Goal: Task Accomplishment & Management: Manage account settings

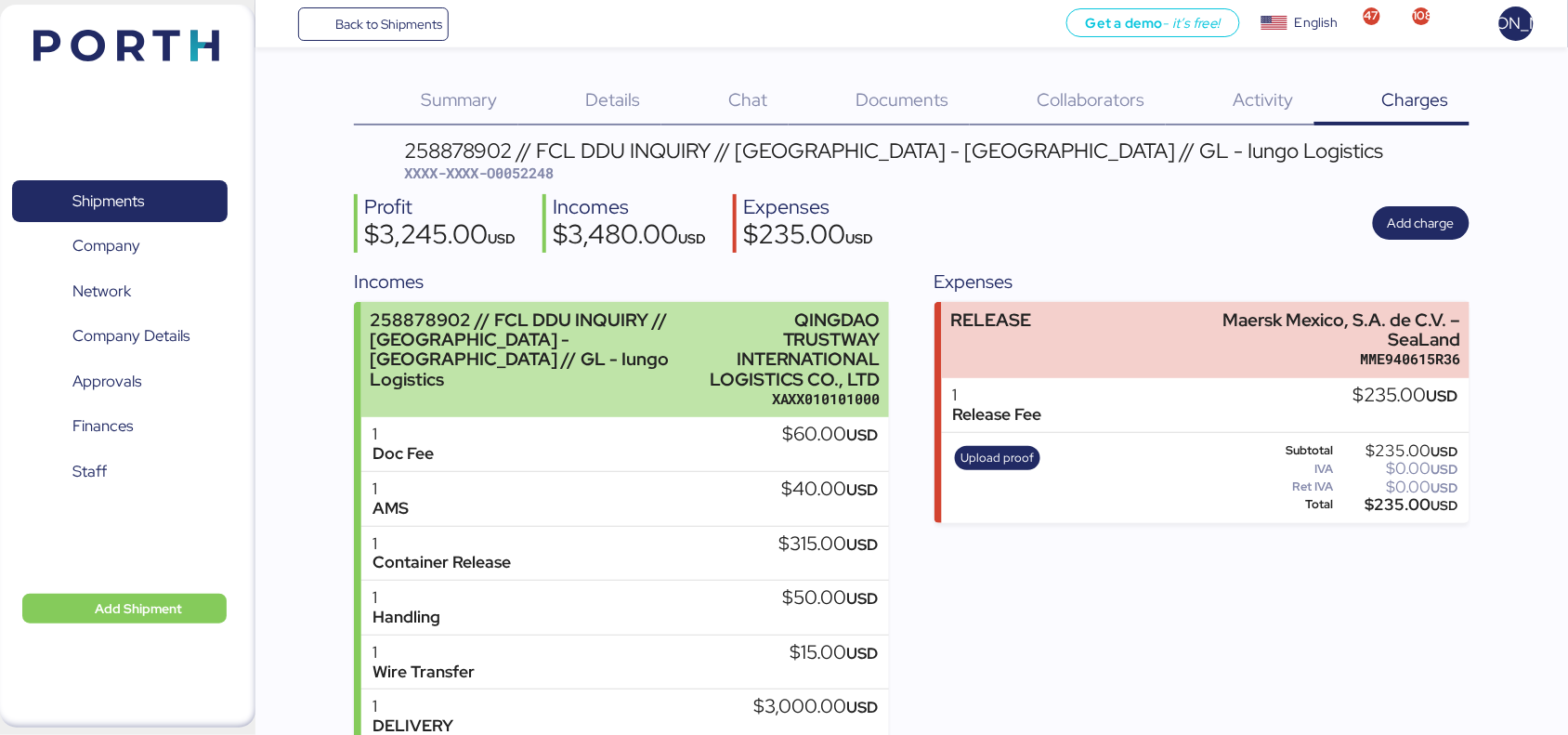
click at [502, 340] on div "258878902 // FCL DDU INQUIRY // [GEOGRAPHIC_DATA] - [GEOGRAPHIC_DATA] // GL - I…" at bounding box center [529, 350] width 318 height 79
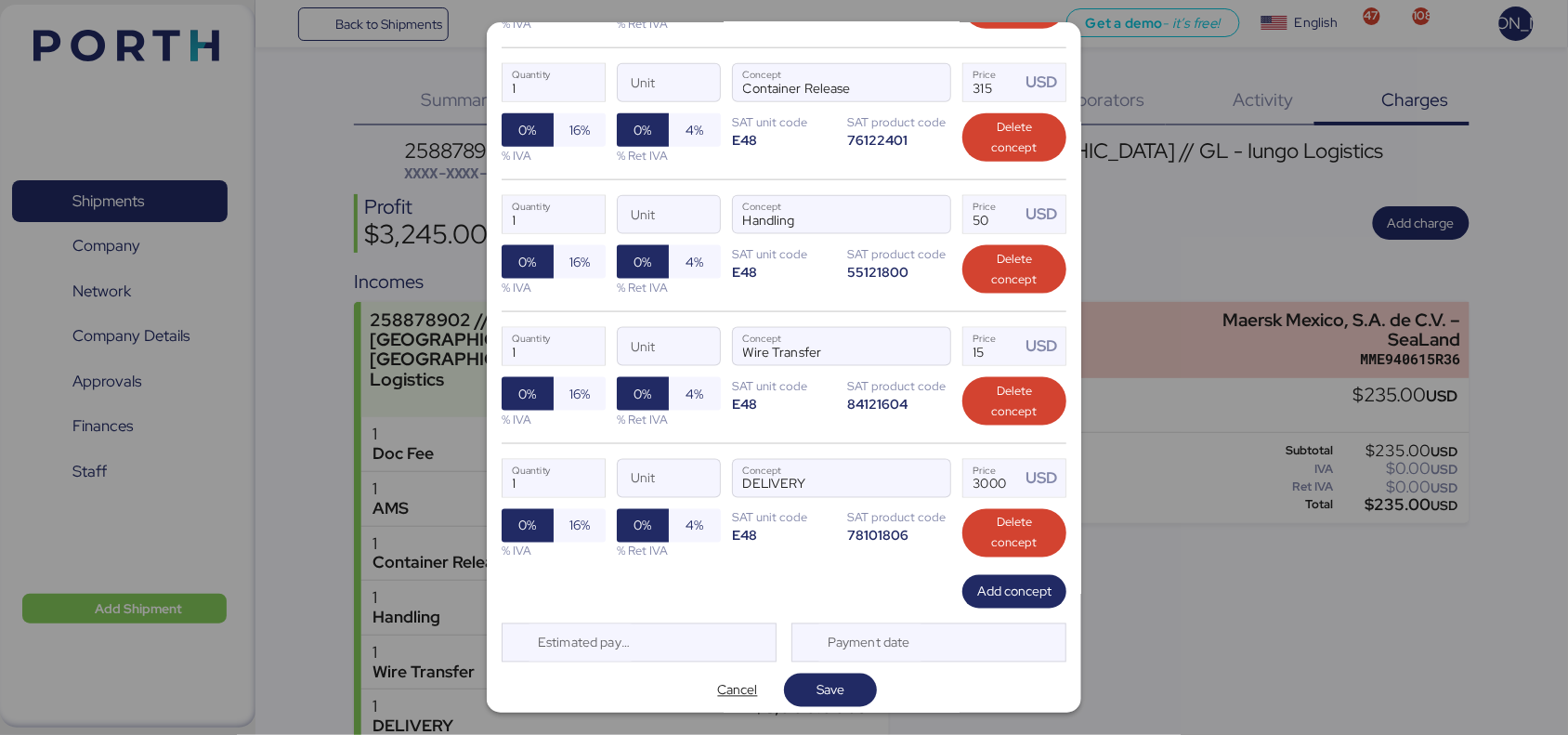
scroll to position [623, 0]
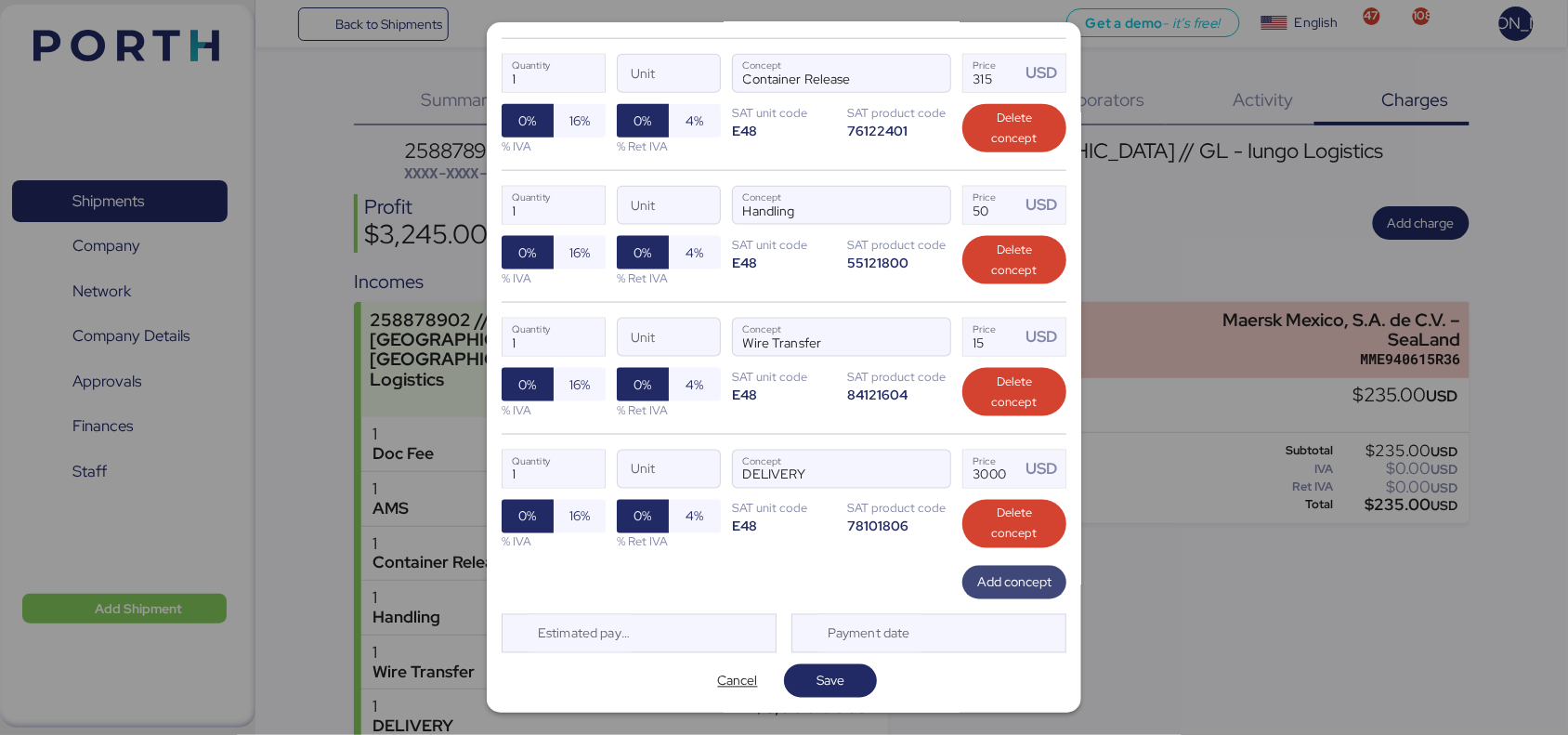
click at [999, 588] on span "Add concept" at bounding box center [1013, 583] width 75 height 22
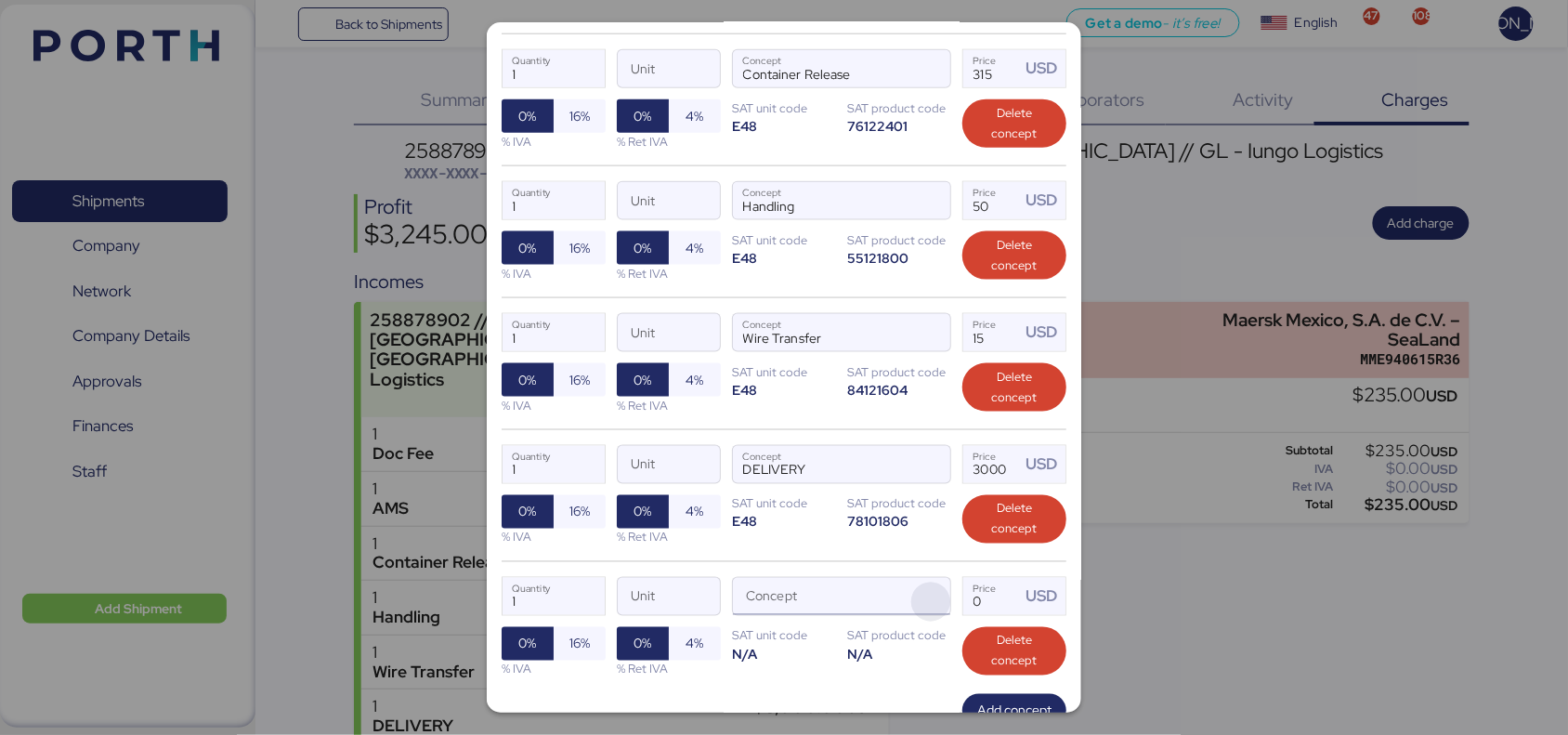
click at [920, 604] on span "button" at bounding box center [930, 602] width 39 height 39
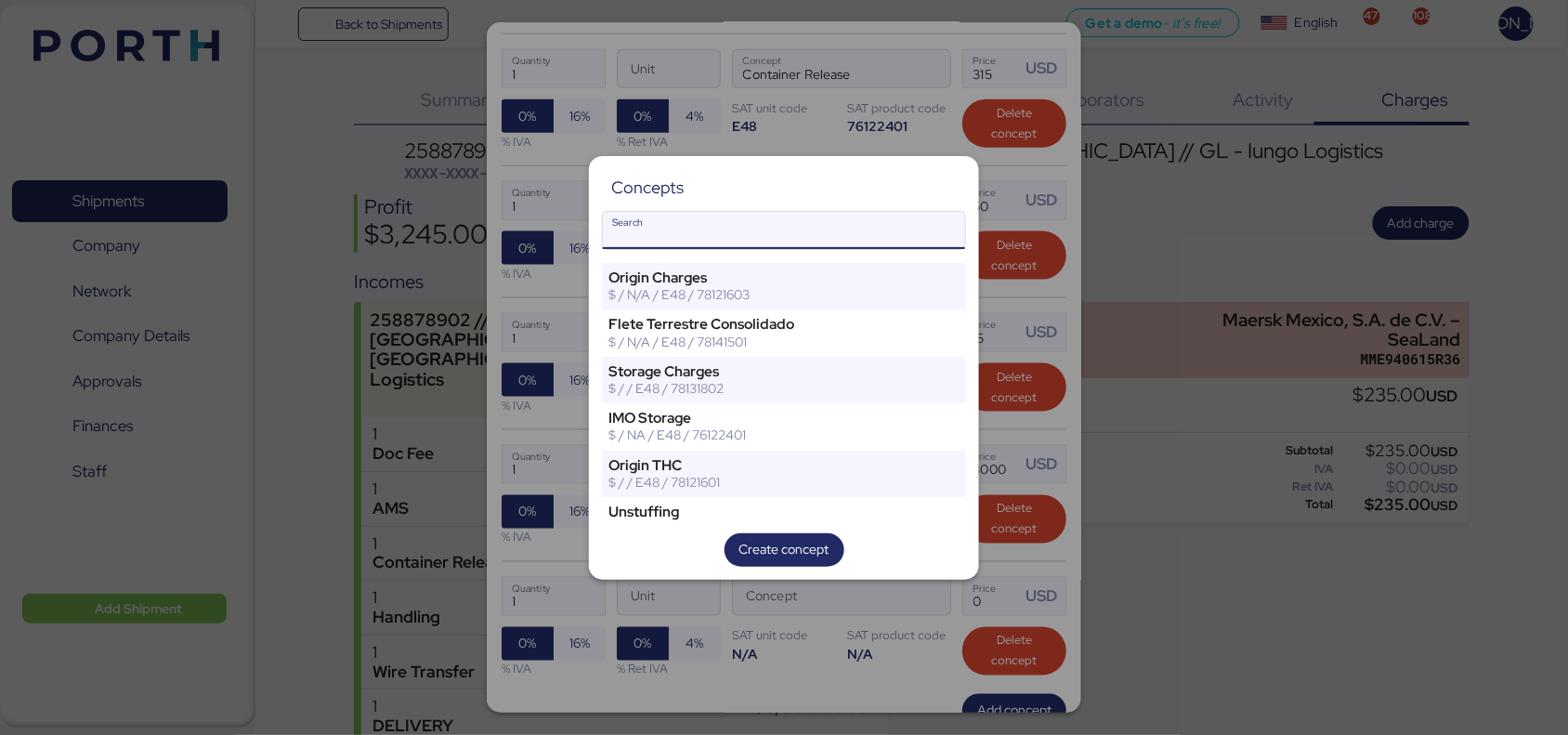
click at [794, 223] on input "Search" at bounding box center [784, 230] width 362 height 37
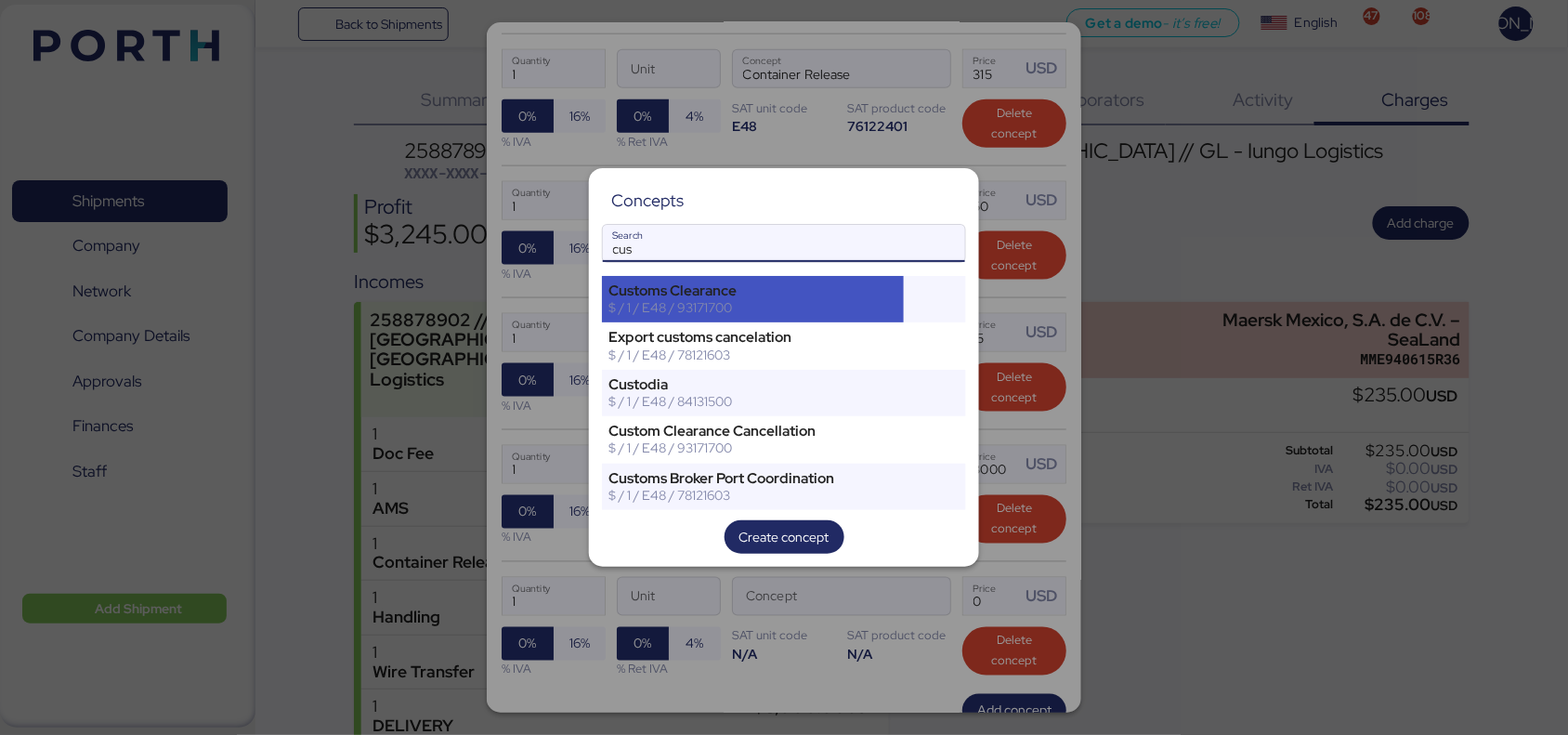
type input "cus"
click at [727, 304] on div "$ / 1 / E48 / 93171700" at bounding box center [753, 307] width 289 height 17
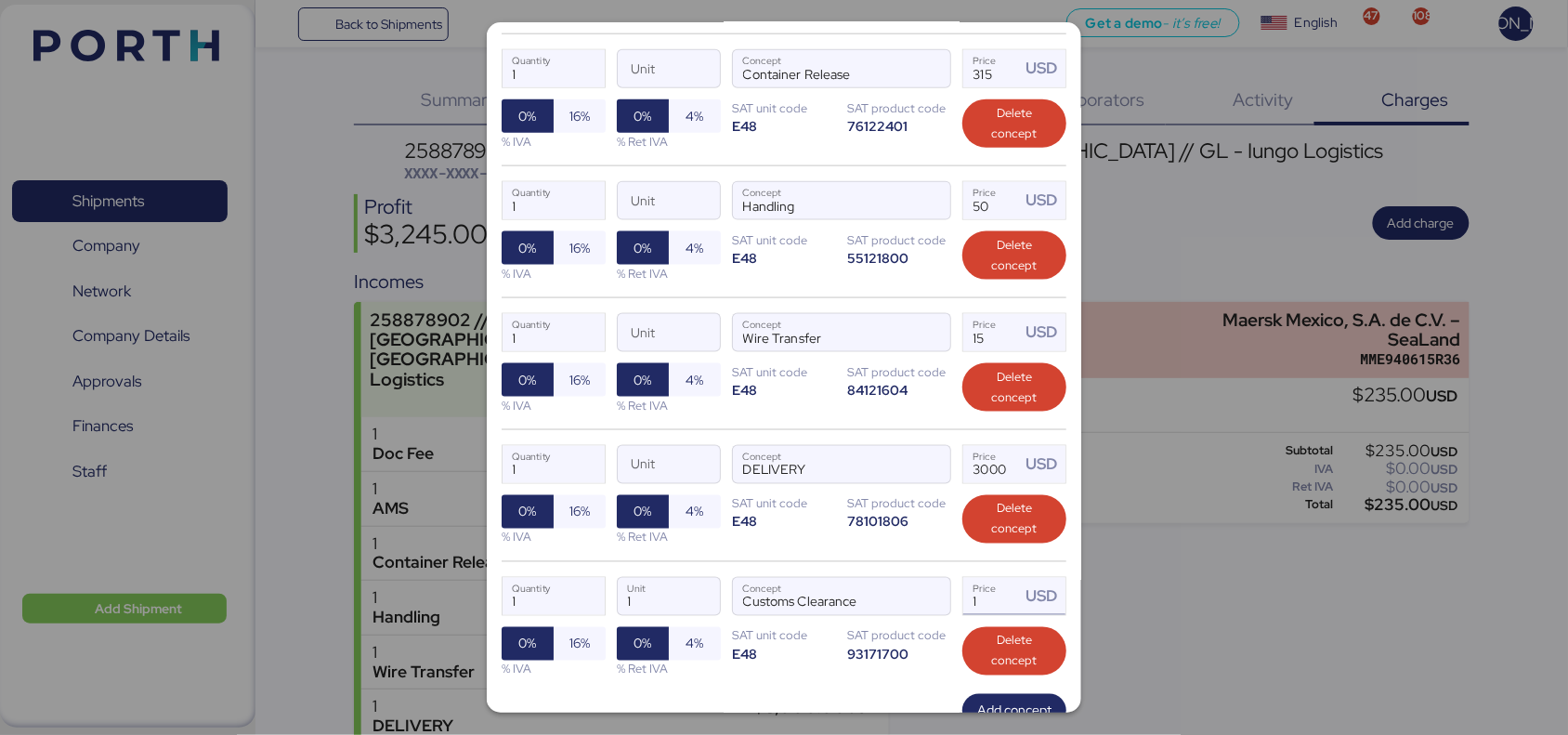
click at [981, 605] on input "1" at bounding box center [992, 596] width 58 height 37
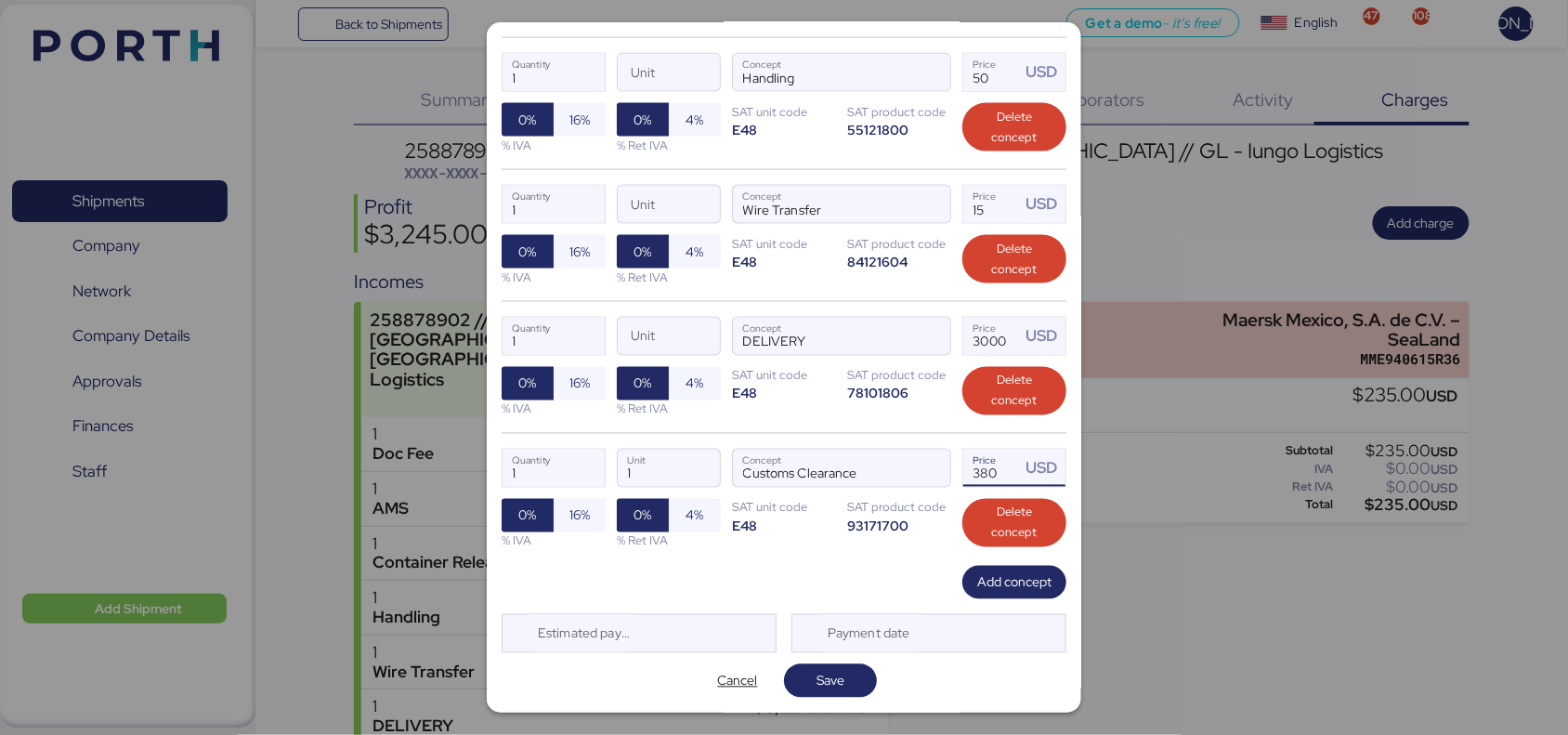
scroll to position [755, 0]
type input "380"
click at [845, 674] on span "Save" at bounding box center [829, 681] width 63 height 26
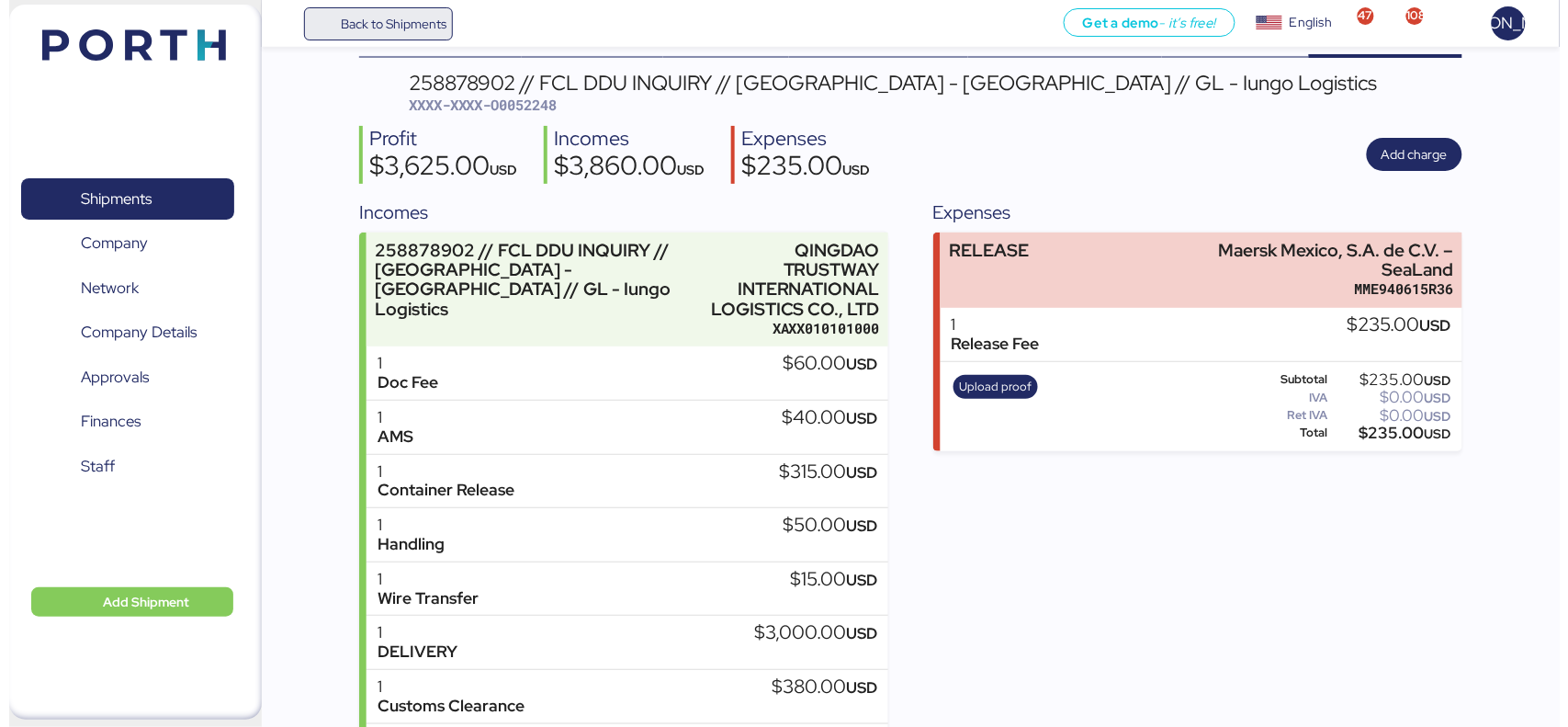
scroll to position [0, 0]
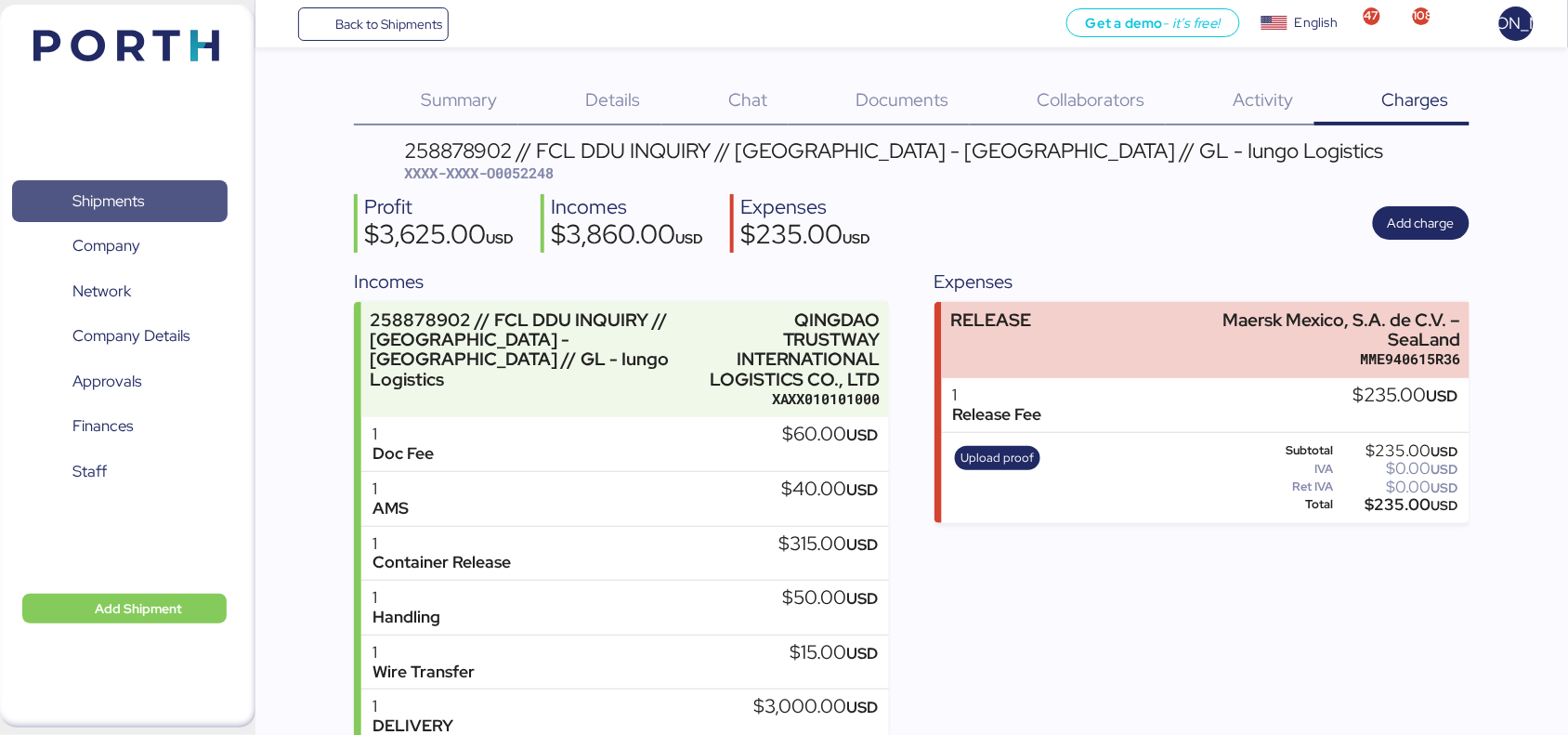
drag, startPoint x: 120, startPoint y: 187, endPoint x: 140, endPoint y: 191, distance: 20.4
click at [120, 187] on span "Shipments" at bounding box center [109, 200] width 72 height 27
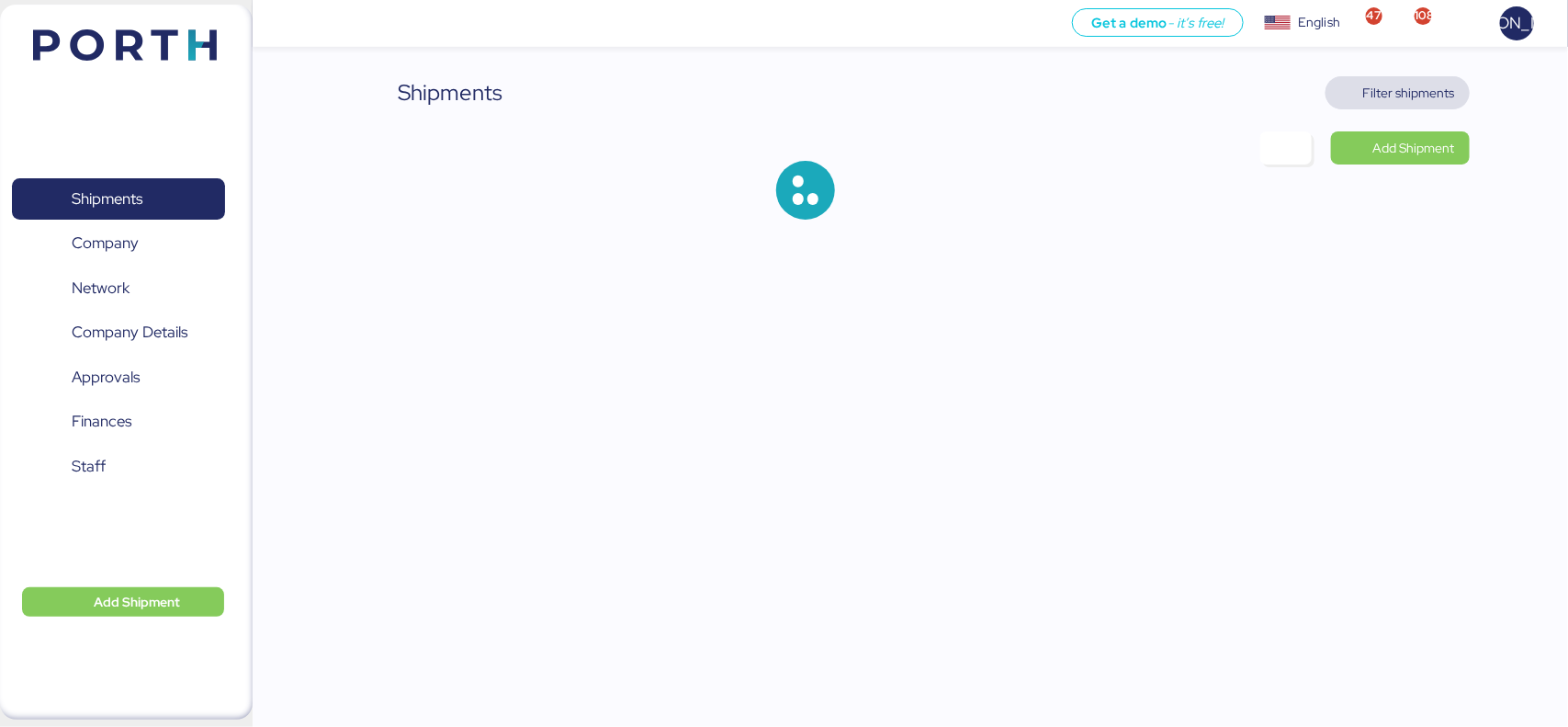
click at [1375, 94] on span "Filter shipments" at bounding box center [1408, 93] width 92 height 22
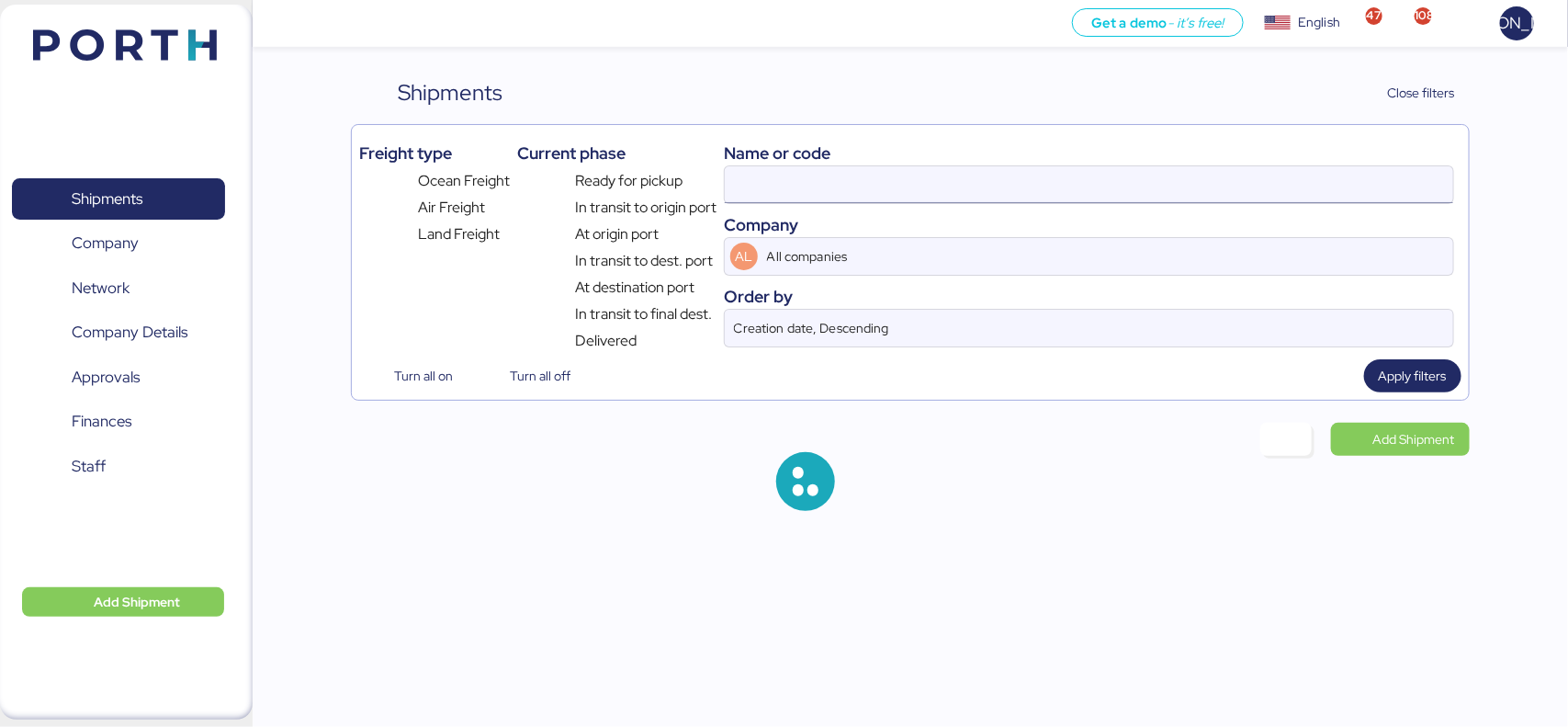
click at [783, 185] on input at bounding box center [1088, 184] width 728 height 36
paste input "A0052241"
type input "A0052241"
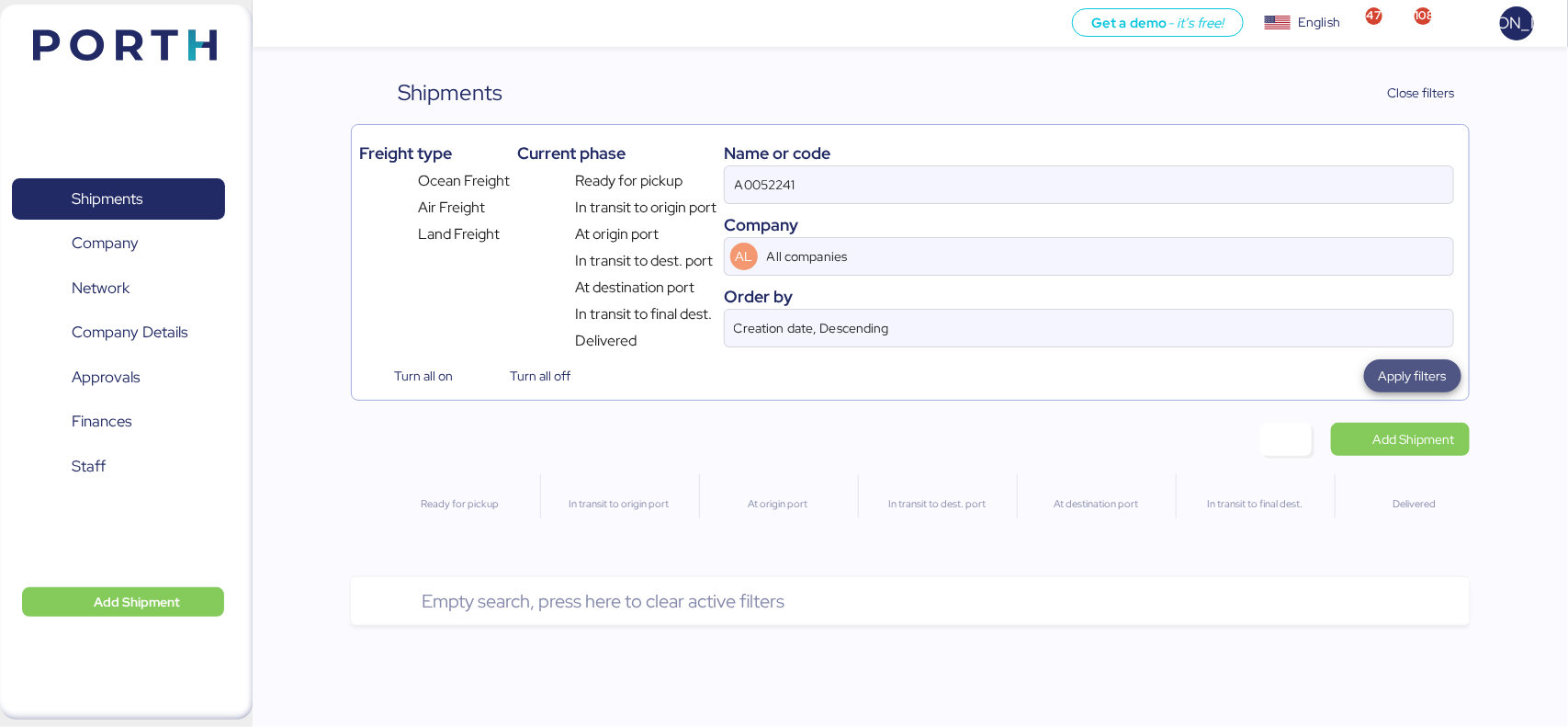
click at [1430, 373] on span "Apply filters" at bounding box center [1412, 375] width 68 height 22
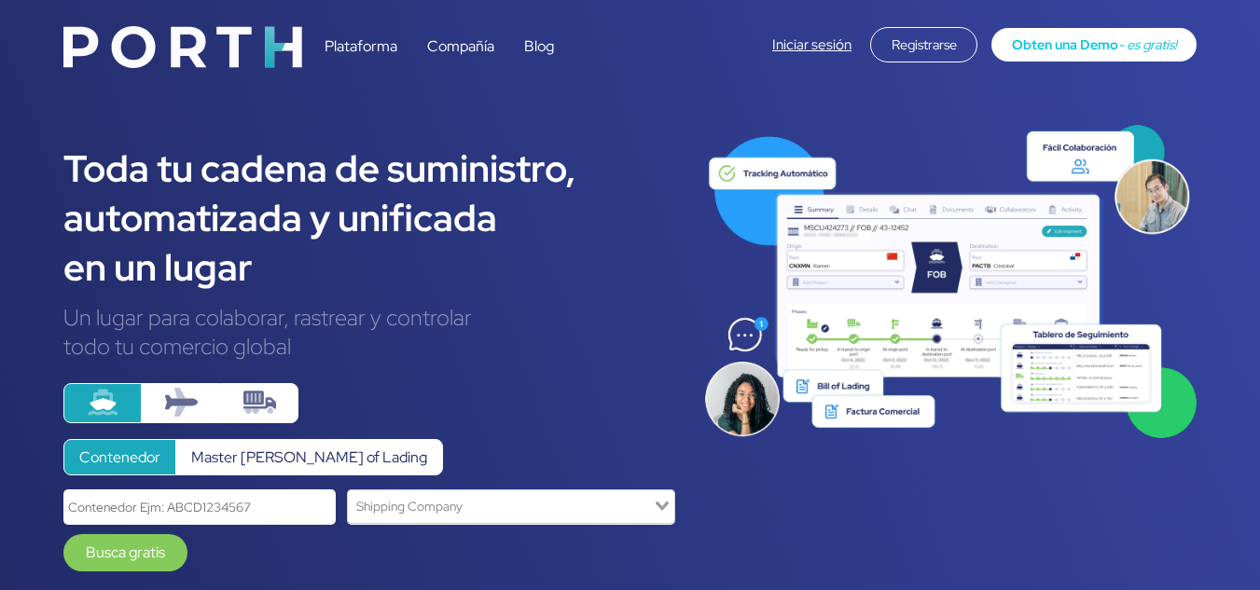
click at [823, 42] on link "Iniciar sesión" at bounding box center [811, 44] width 79 height 19
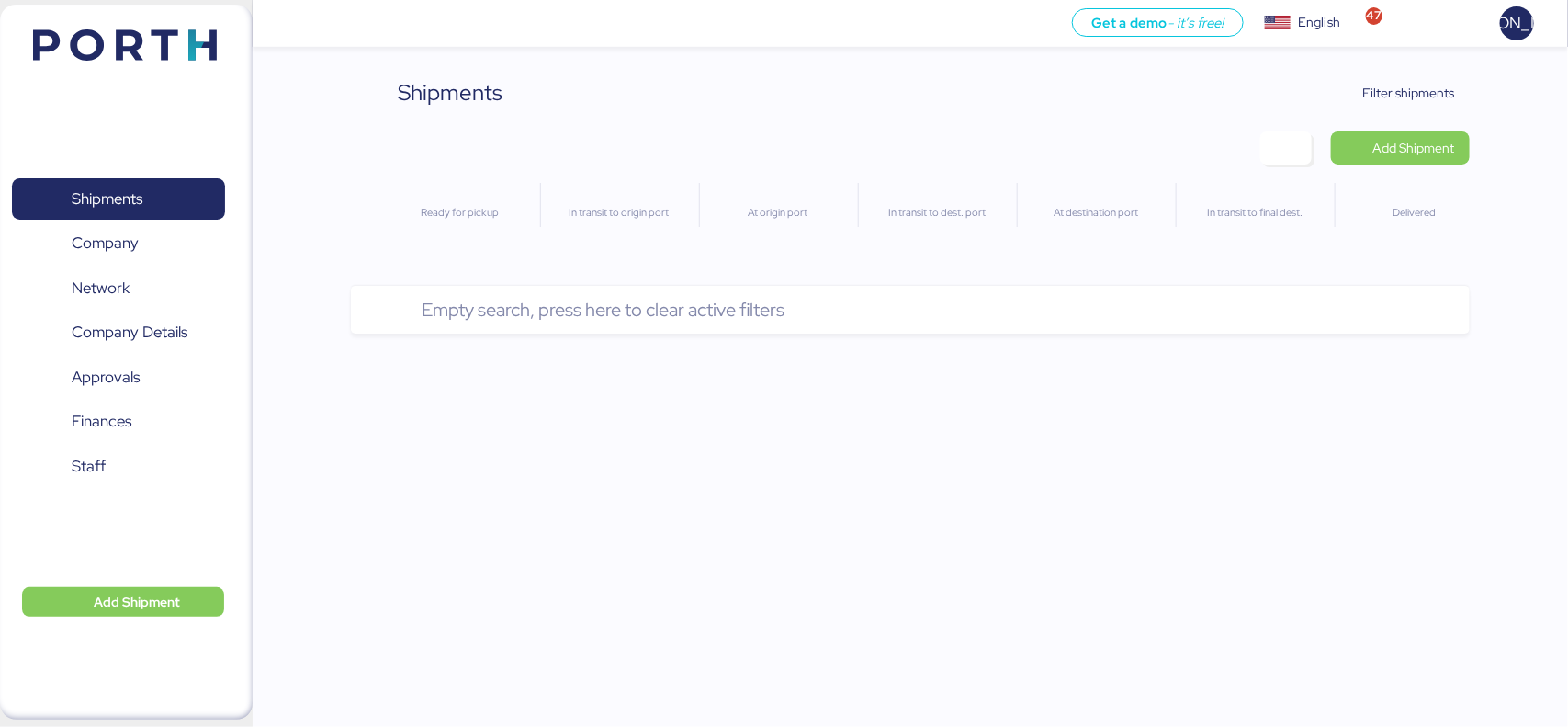
click at [286, 507] on div "Get a demo - it’s free! Get a demo English Inglés English 47 JA Shipments 0 Com…" at bounding box center [784, 364] width 1568 height 727
click at [1425, 85] on span "Filter shipments" at bounding box center [1408, 93] width 92 height 22
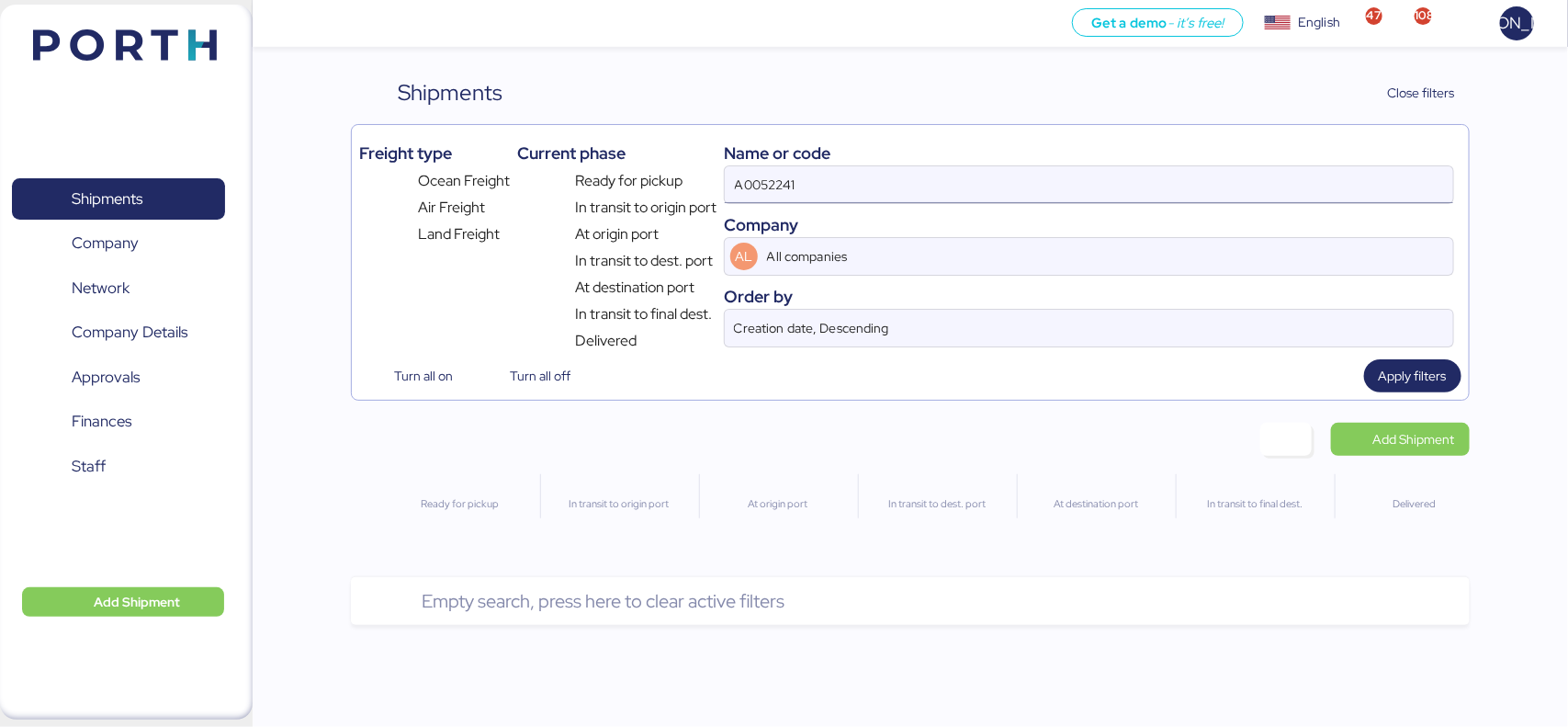
click at [841, 172] on input "A0052241" at bounding box center [1088, 184] width 728 height 36
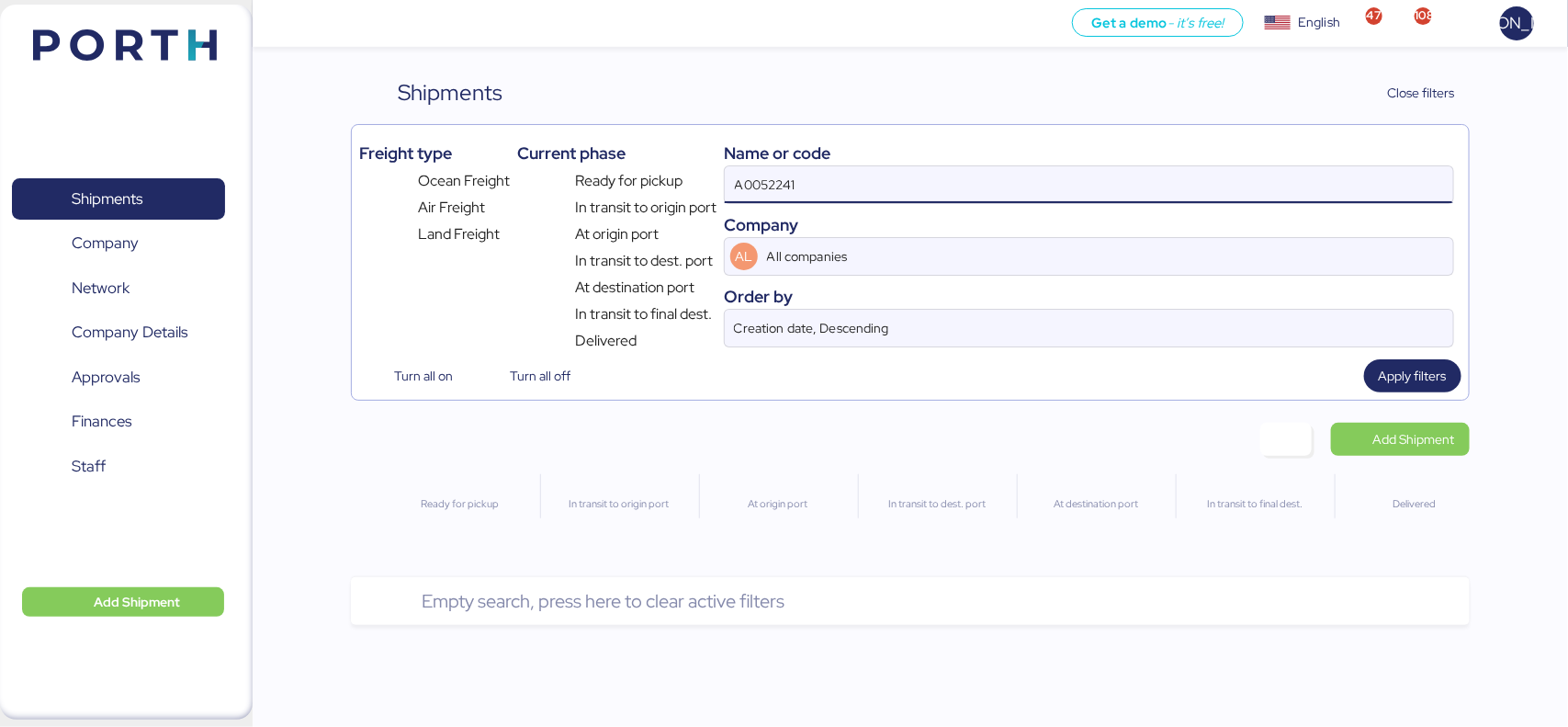
click at [841, 172] on input "A0052241" at bounding box center [1088, 184] width 728 height 36
paste input "O0052248"
type input "O0052248"
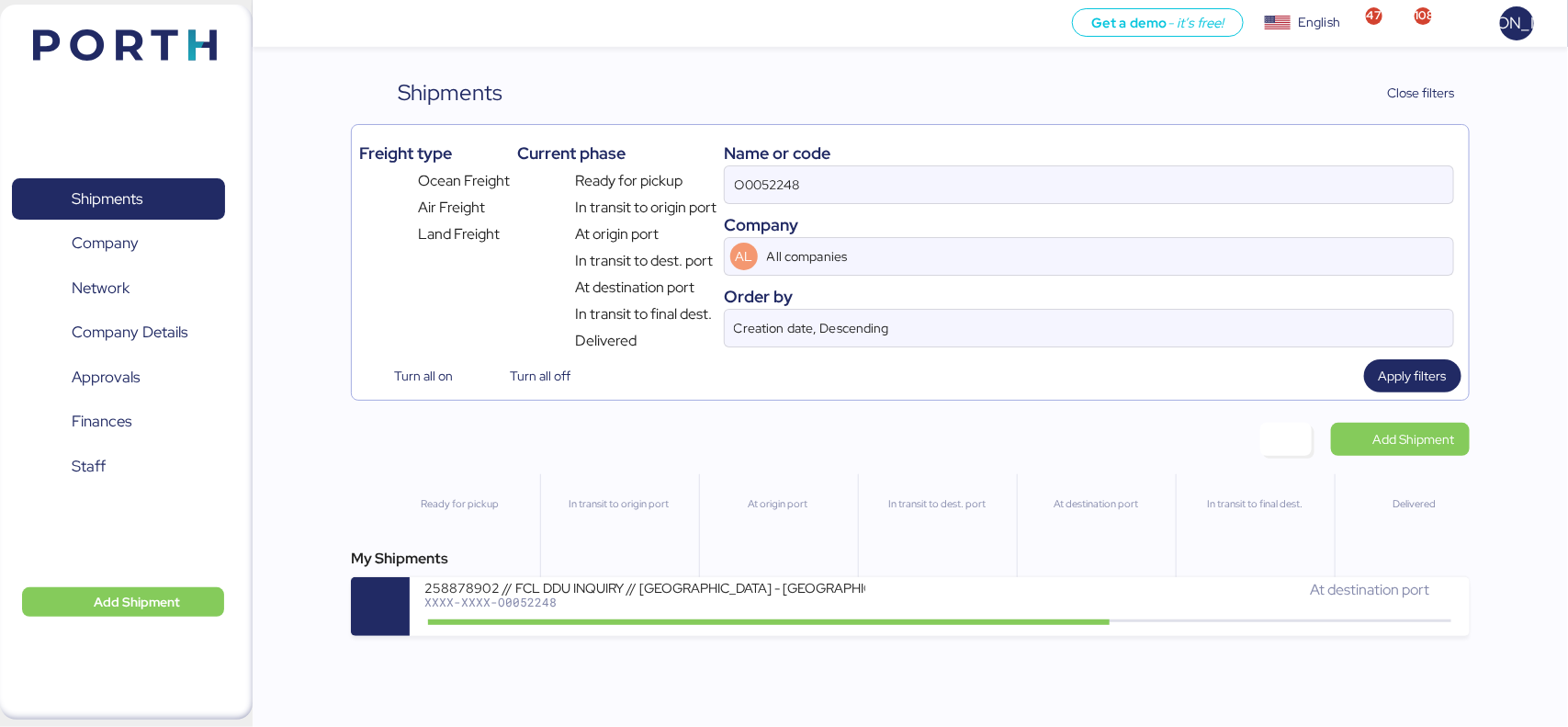
click at [1063, 577] on div "My Shipments 258878902 // FCL DDU INQUIRY // [GEOGRAPHIC_DATA] - [GEOGRAPHIC_DA…" at bounding box center [909, 592] width 1118 height 89
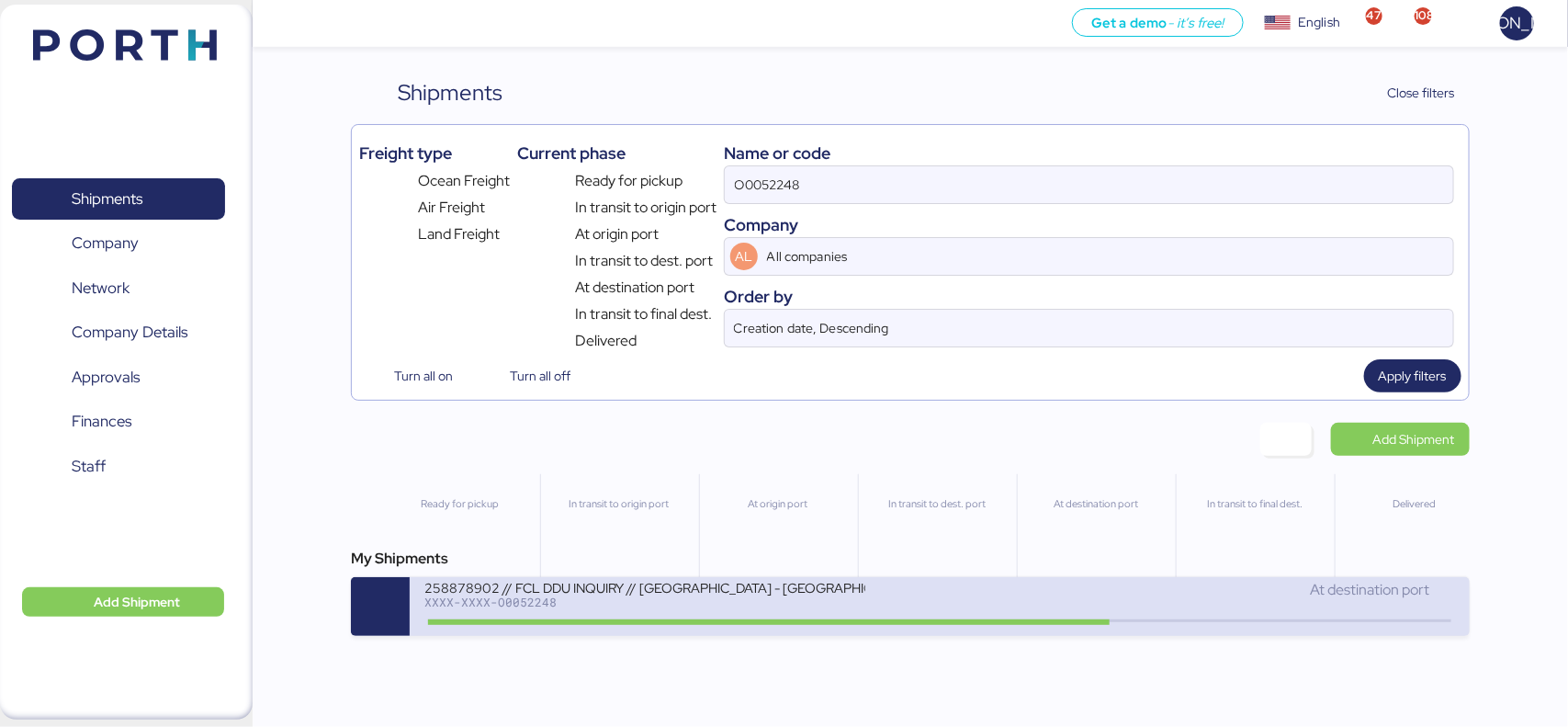
click at [957, 598] on div "At destination port" at bounding box center [1197, 590] width 515 height 22
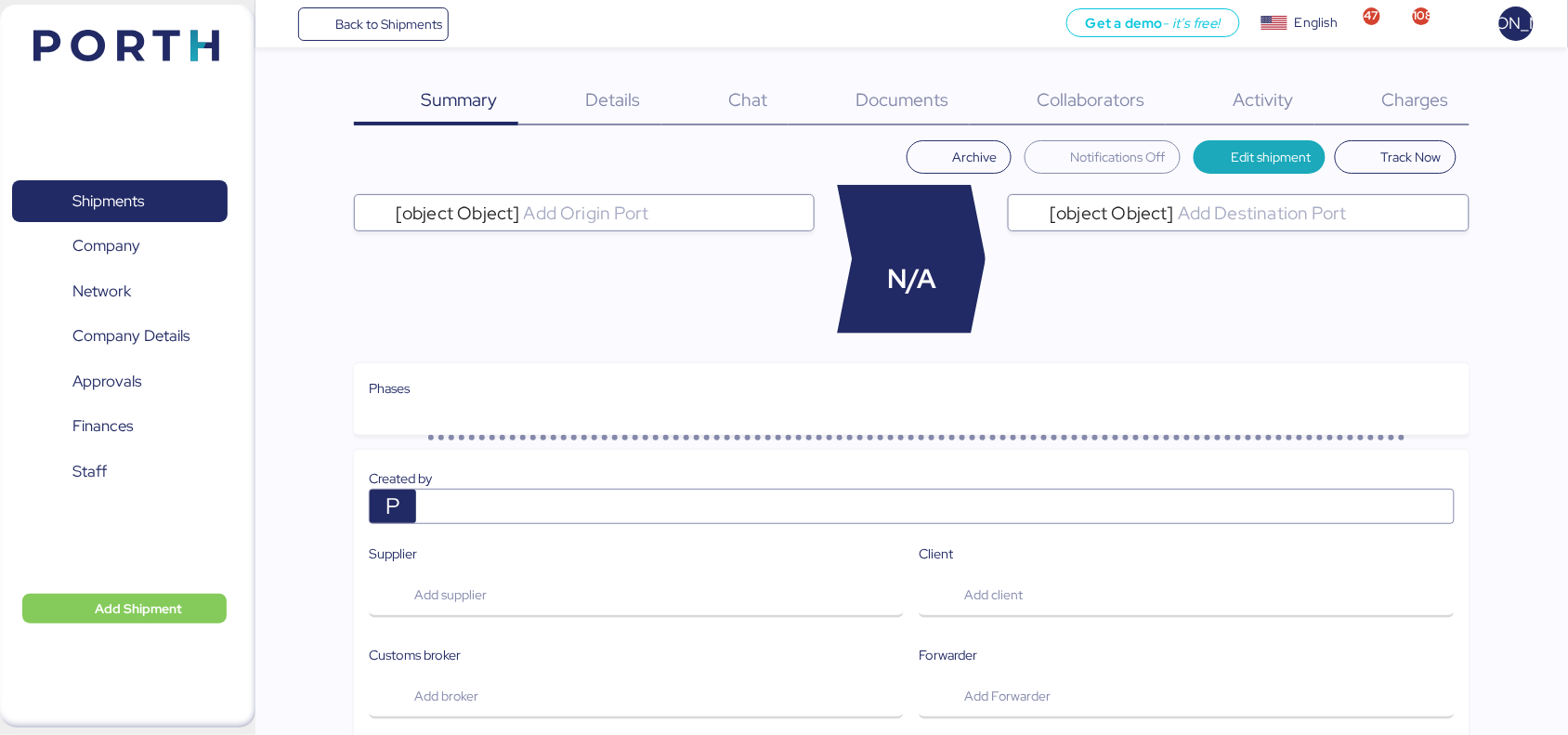
click at [1417, 91] on span "Charges" at bounding box center [1415, 100] width 67 height 24
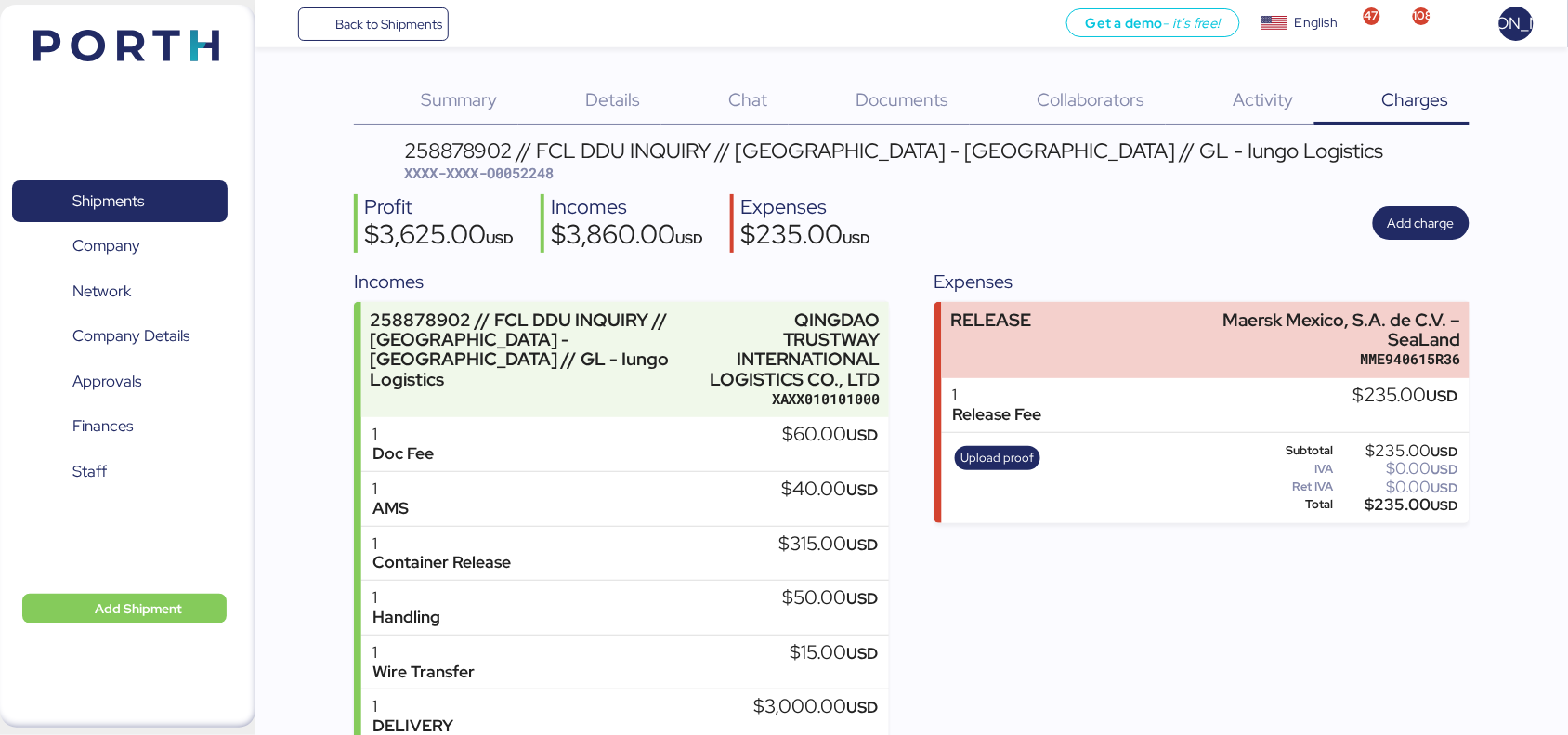
click at [1432, 84] on div "Charges 0" at bounding box center [1392, 101] width 155 height 49
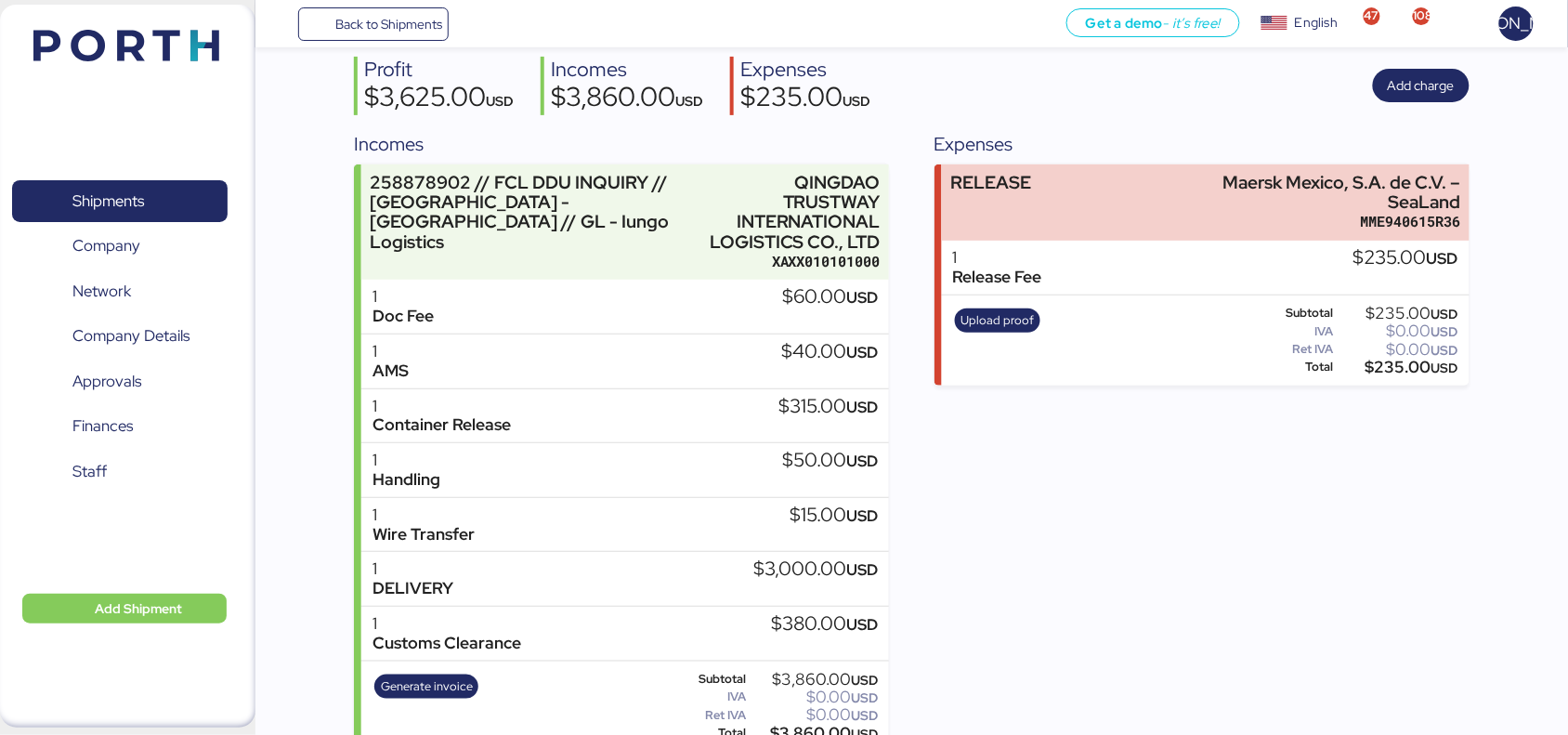
scroll to position [139, 0]
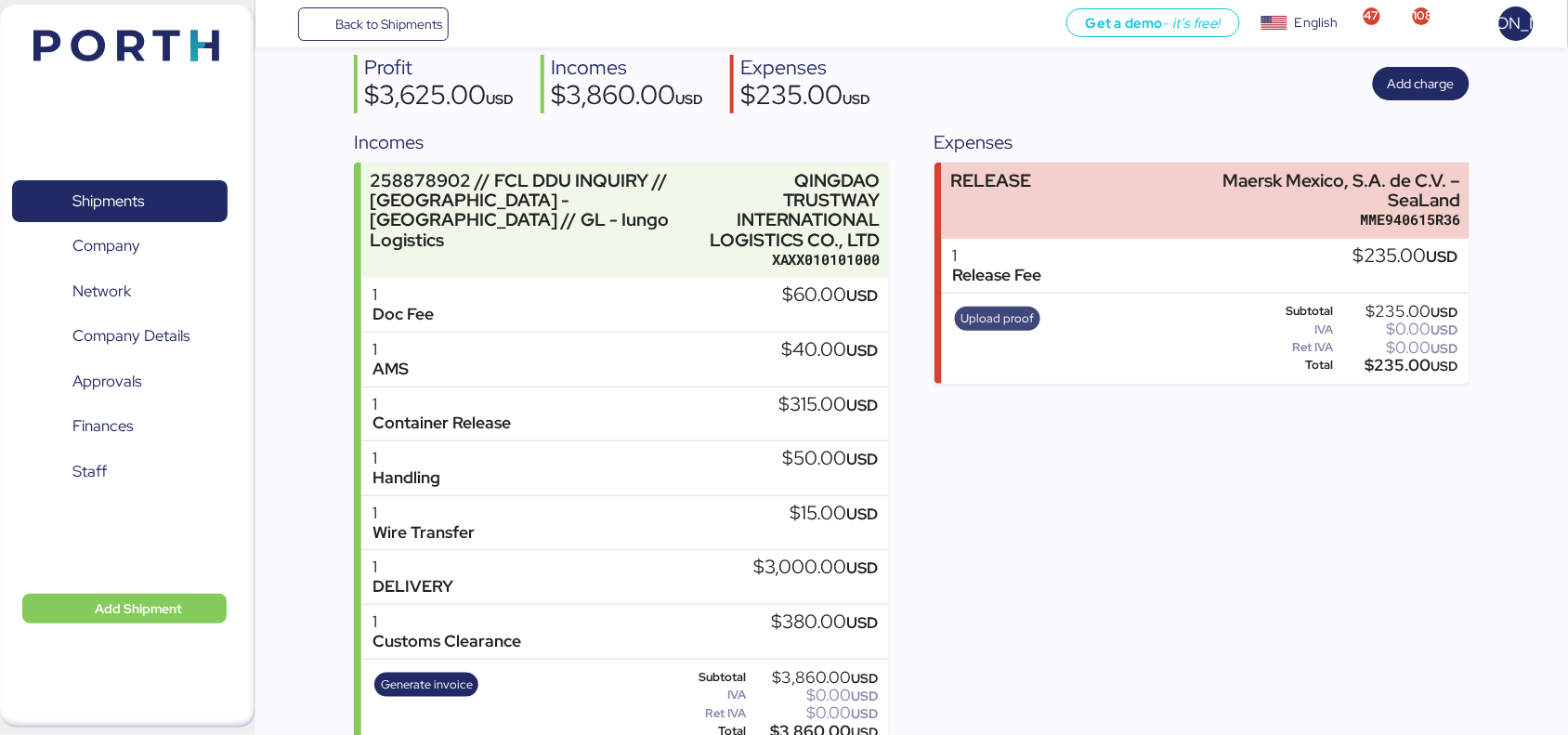
click at [1015, 316] on span "Upload proof" at bounding box center [998, 319] width 74 height 21
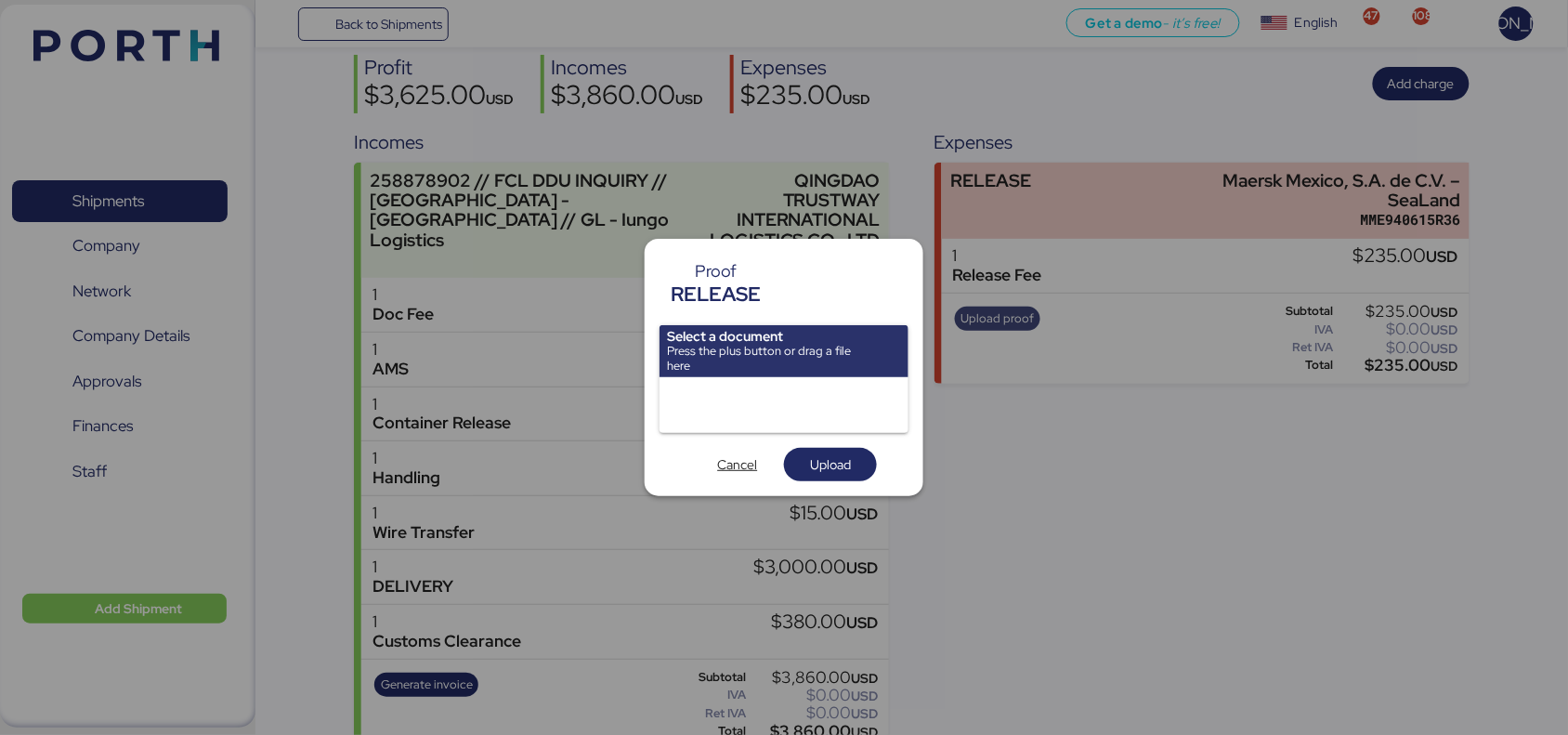
scroll to position [0, 0]
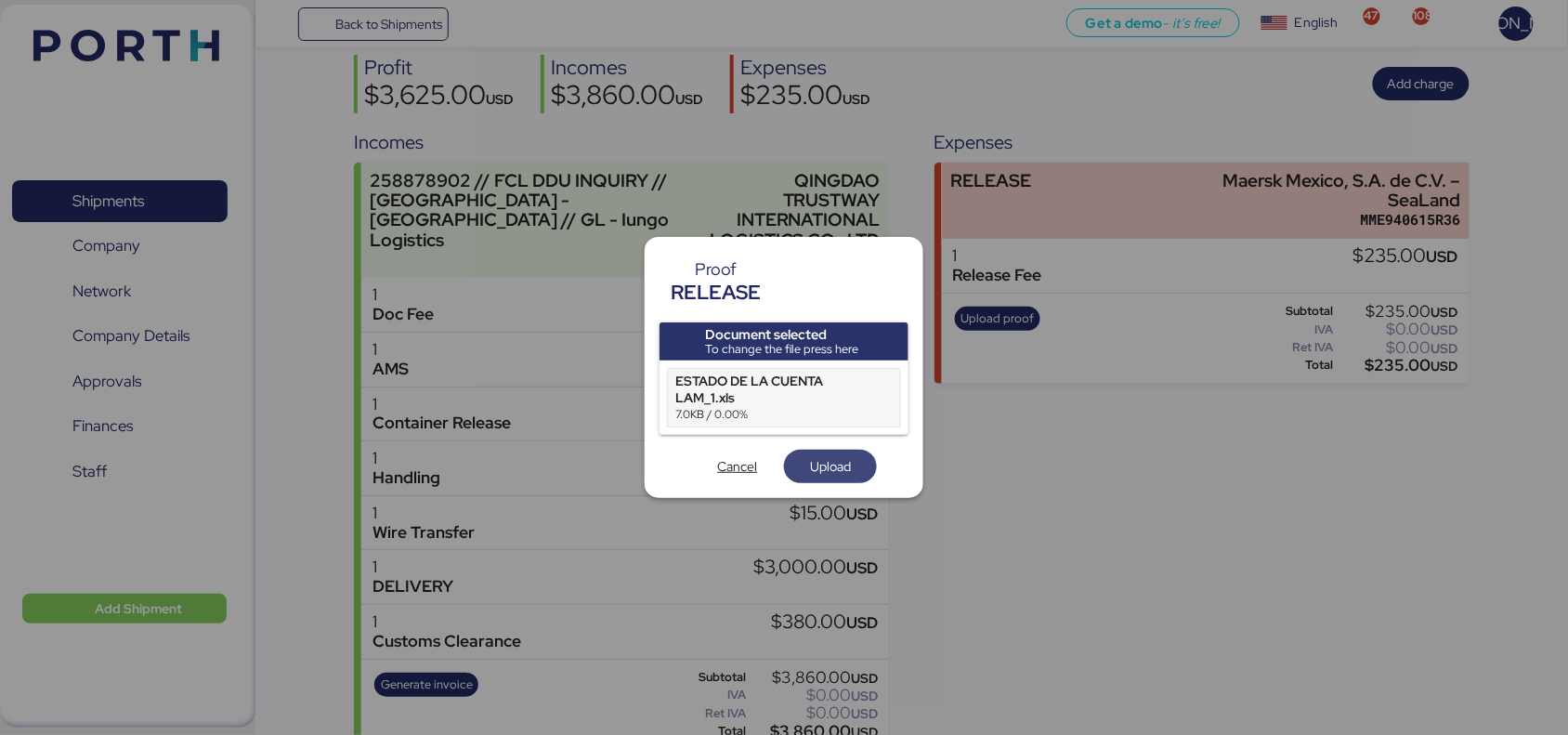
click at [847, 477] on span "Upload" at bounding box center [829, 466] width 41 height 22
